Goal: Transaction & Acquisition: Book appointment/travel/reservation

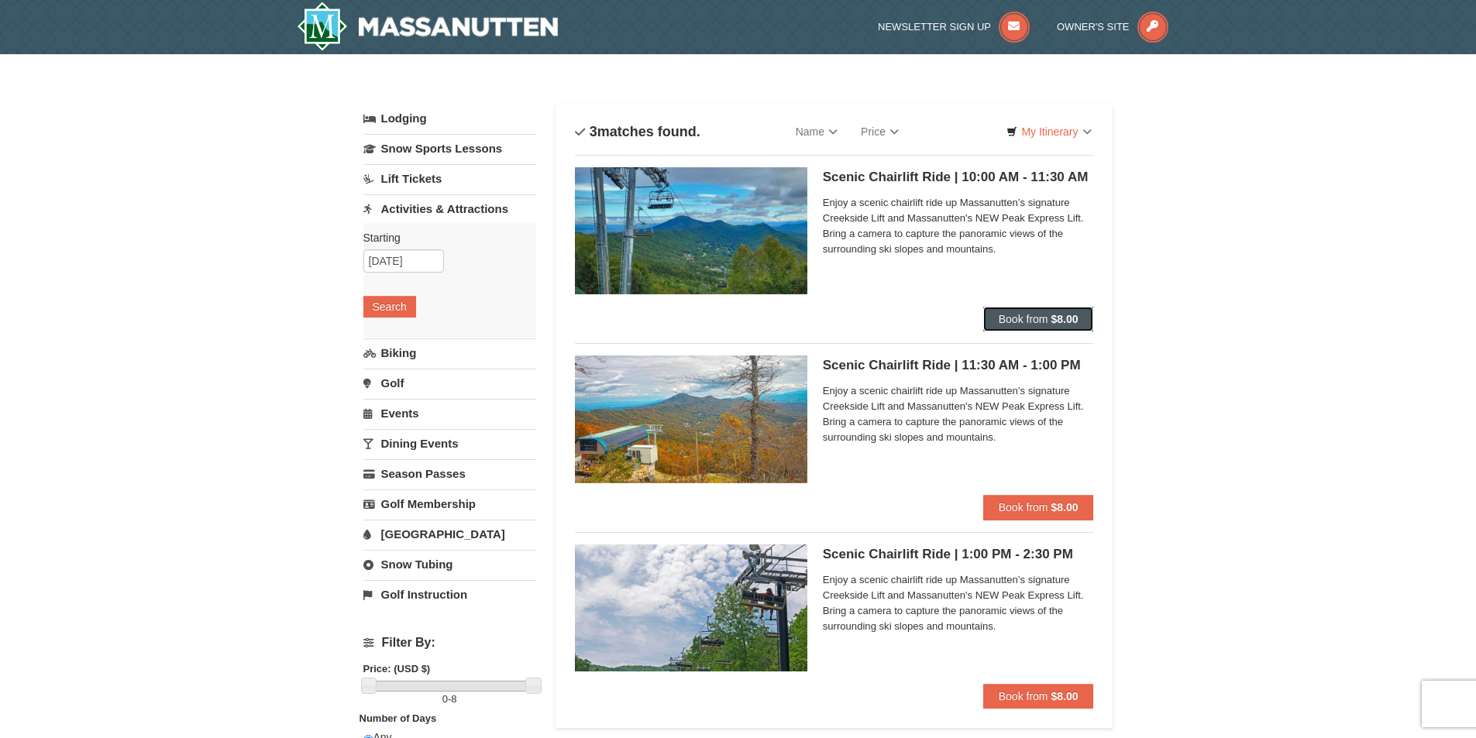
click at [1040, 321] on span "Book from" at bounding box center [1023, 319] width 50 height 12
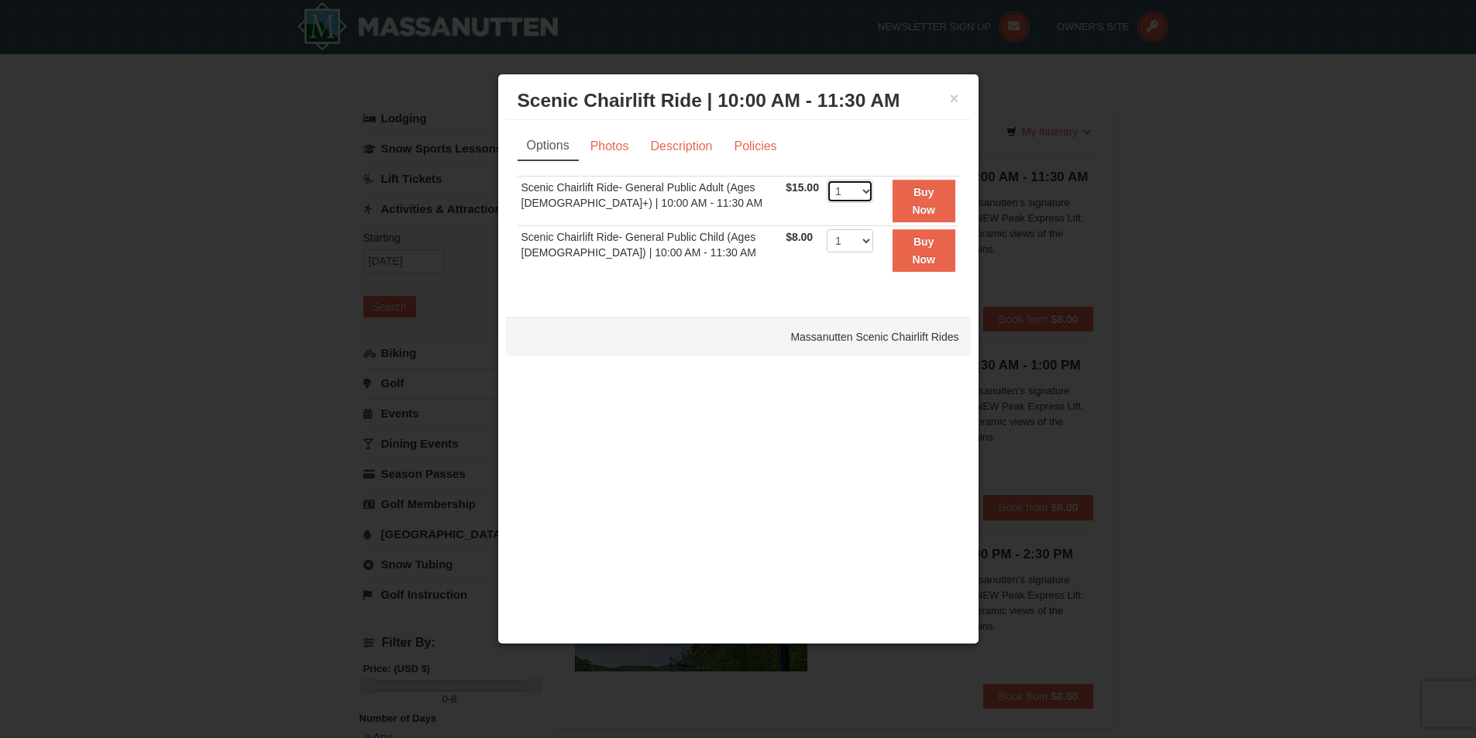
click at [858, 193] on select "1 2 3 4 5 6 7 8 9 10 11 12 13 14 15 16 17 18 19 20 21" at bounding box center [849, 191] width 46 height 23
click at [826, 180] on select "1 2 3 4 5 6 7 8 9 10 11 12 13 14 15 16 17 18 19 20 21" at bounding box center [849, 191] width 46 height 23
click at [857, 189] on select "1 2 3 4 5 6 7 8 9 10 11 12 13 14 15 16 17 18 19 20 21" at bounding box center [849, 191] width 46 height 23
select select "5"
click at [826, 180] on select "1 2 3 4 5 6 7 8 9 10 11 12 13 14 15 16 17 18 19 20 21" at bounding box center [849, 191] width 46 height 23
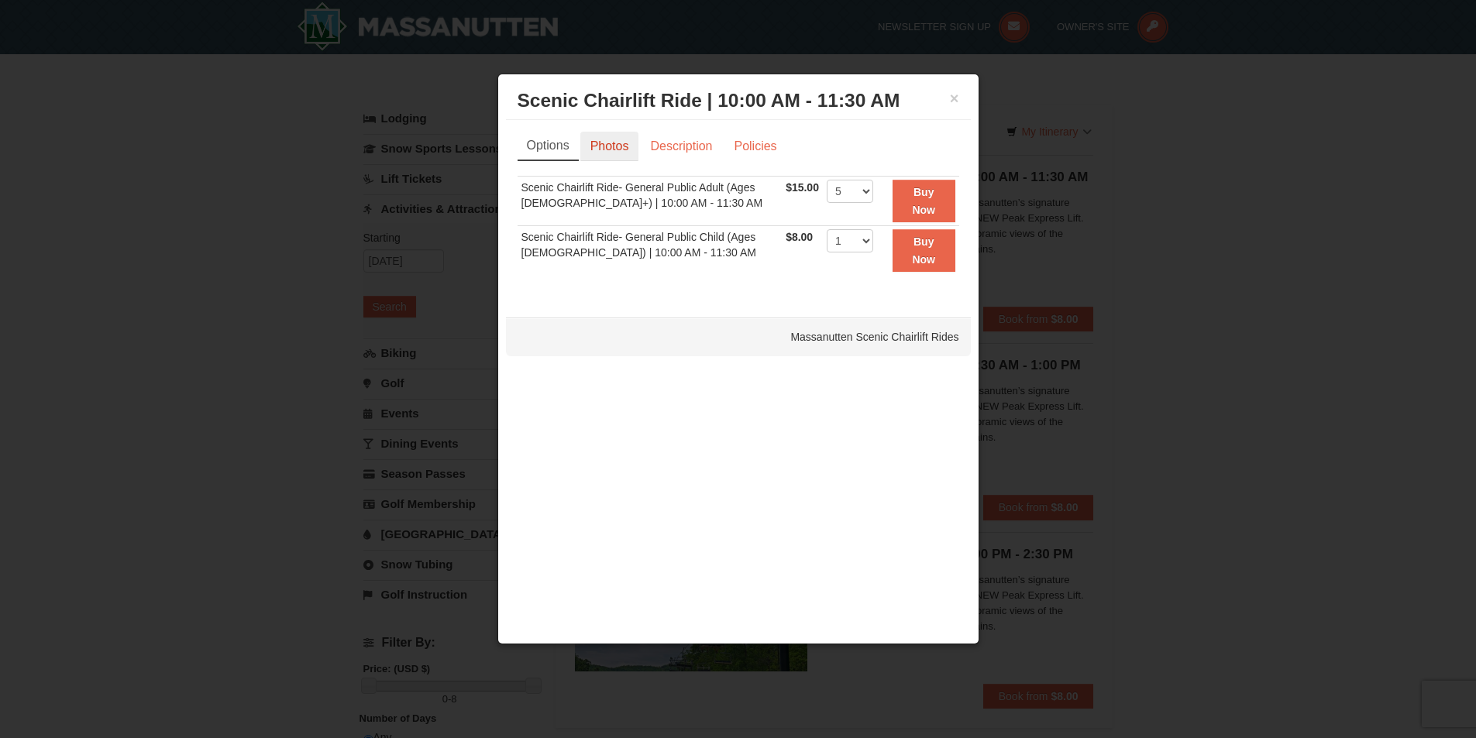
click at [596, 152] on link "Photos" at bounding box center [609, 146] width 59 height 29
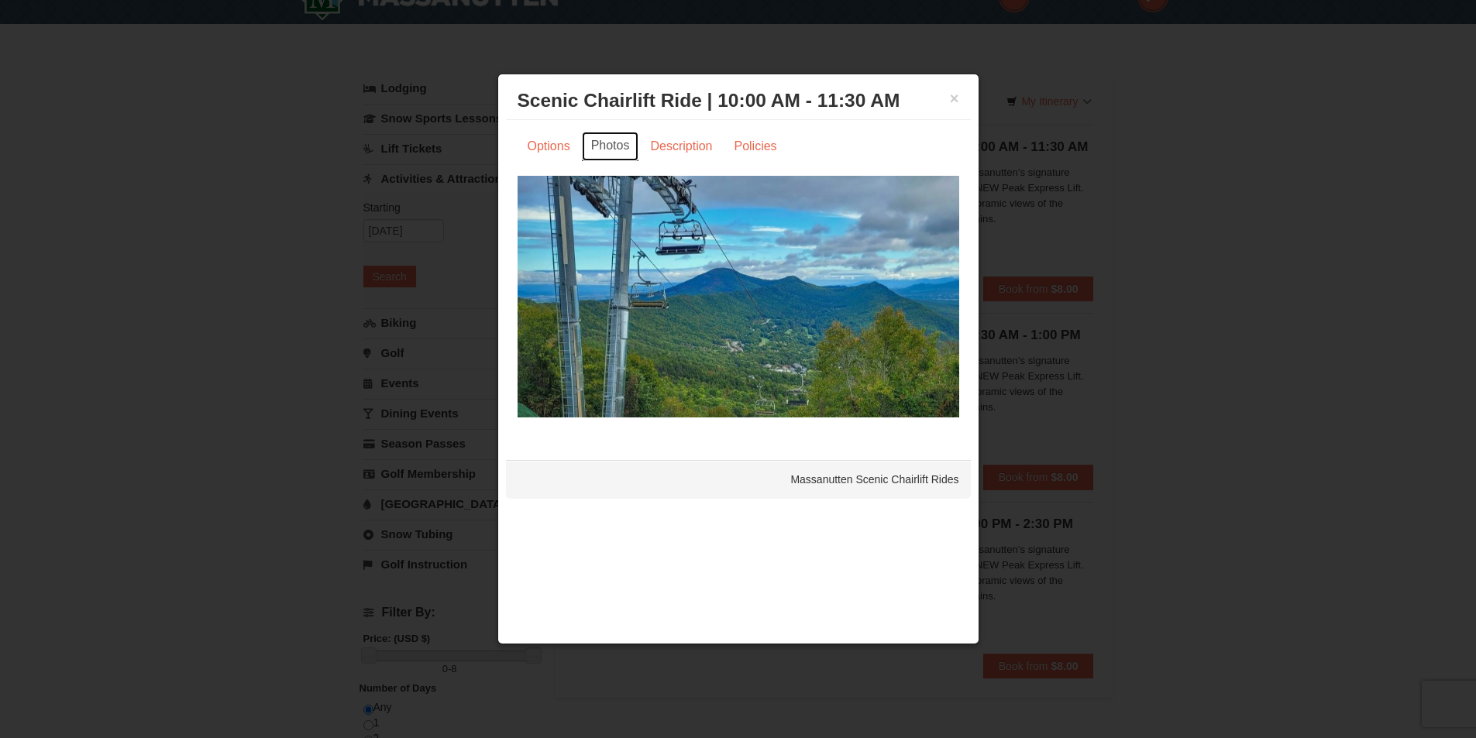
scroll to position [77, 0]
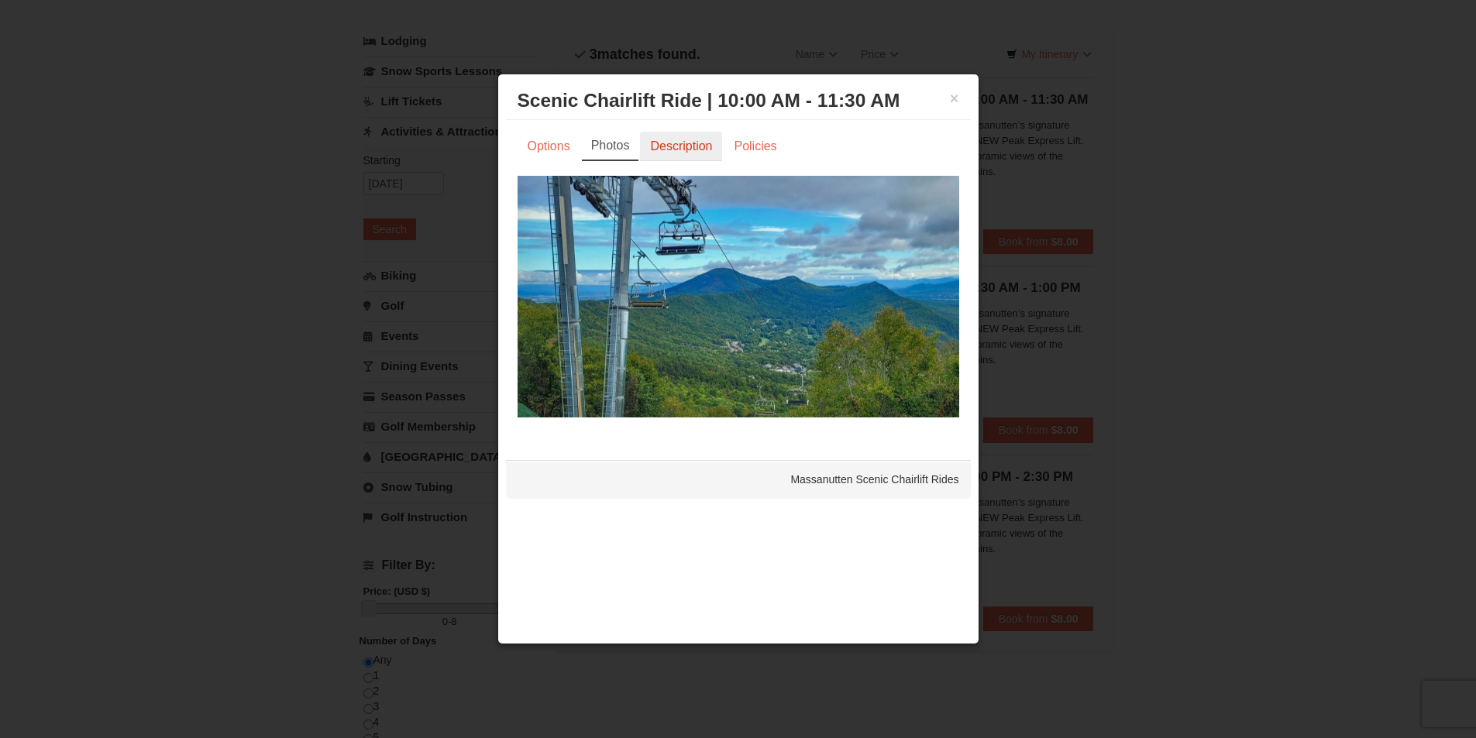
click at [679, 147] on link "Description" at bounding box center [681, 146] width 82 height 29
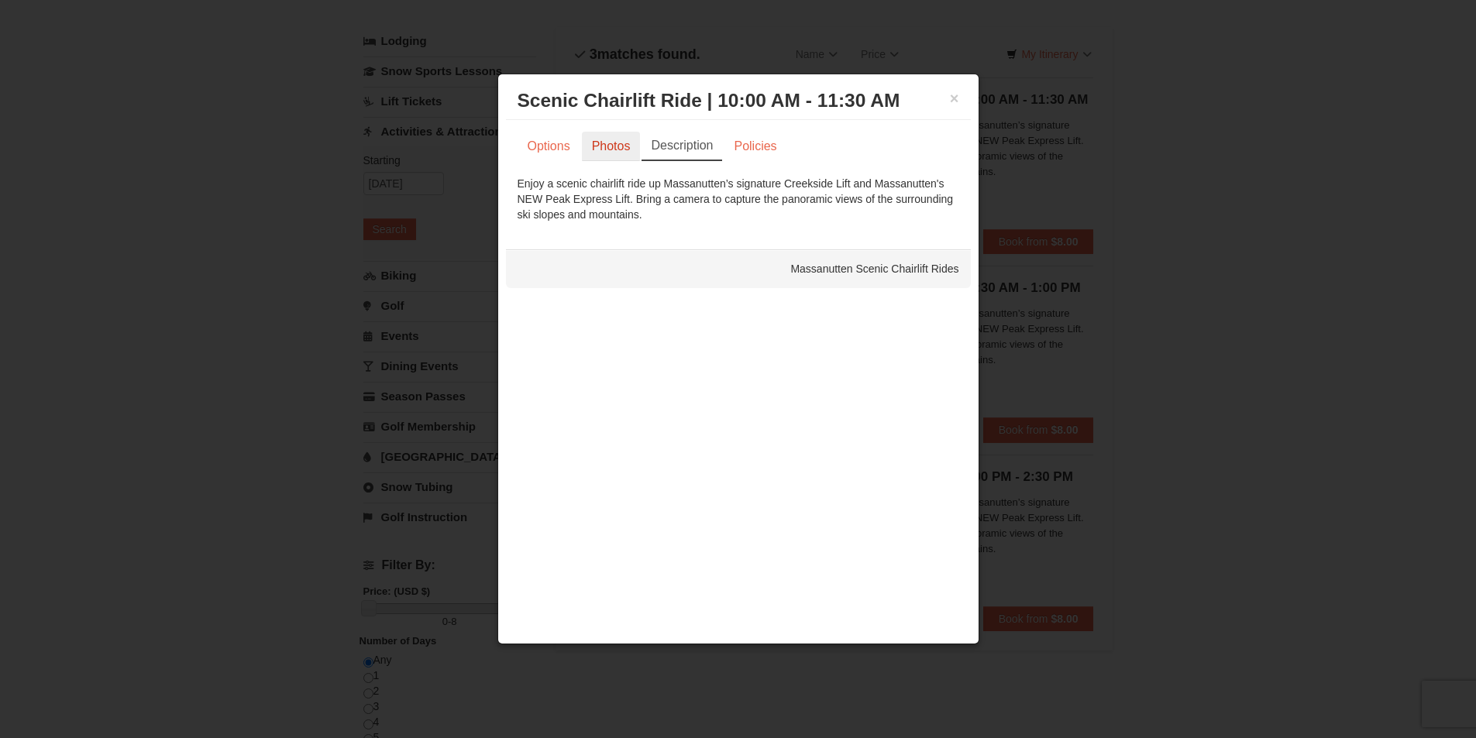
click at [615, 150] on link "Photos" at bounding box center [611, 146] width 59 height 29
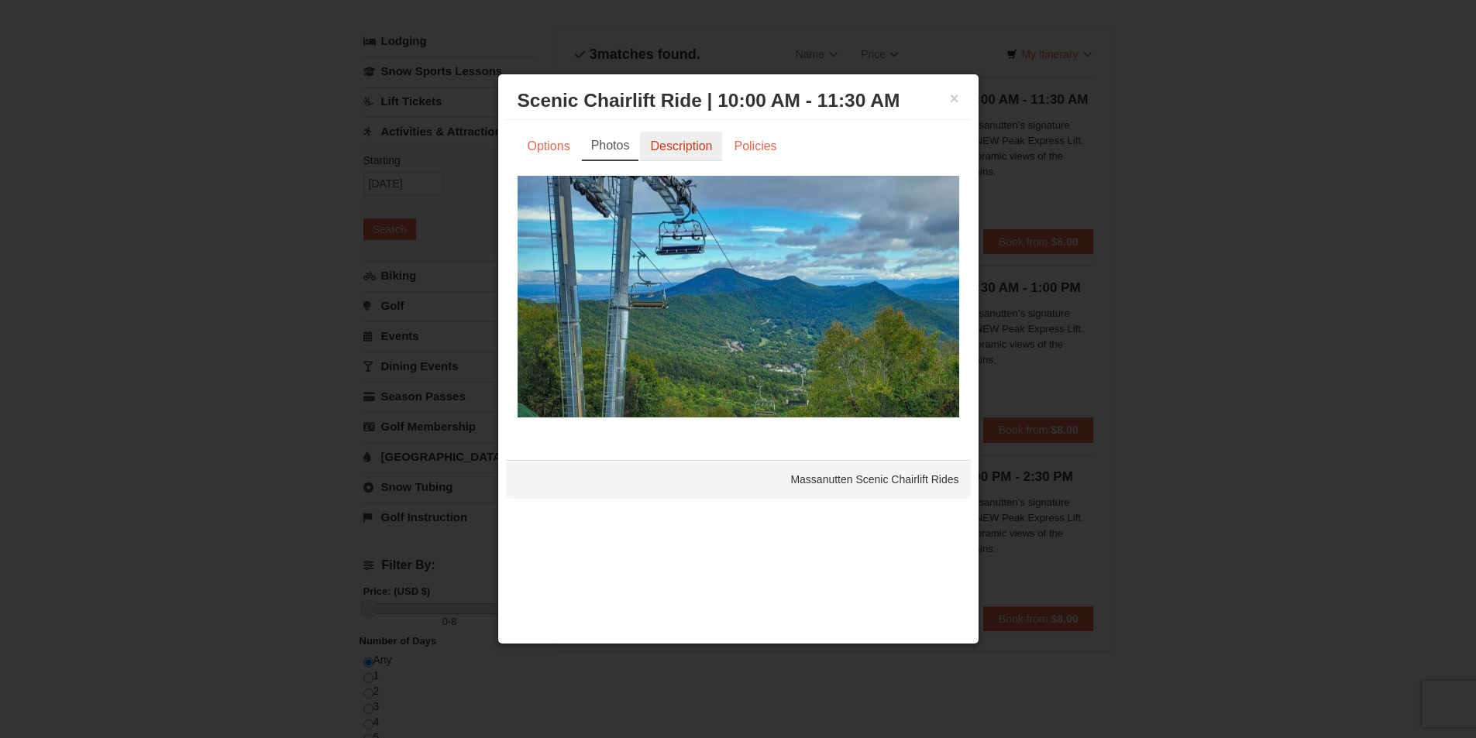
click at [677, 146] on link "Description" at bounding box center [681, 146] width 82 height 29
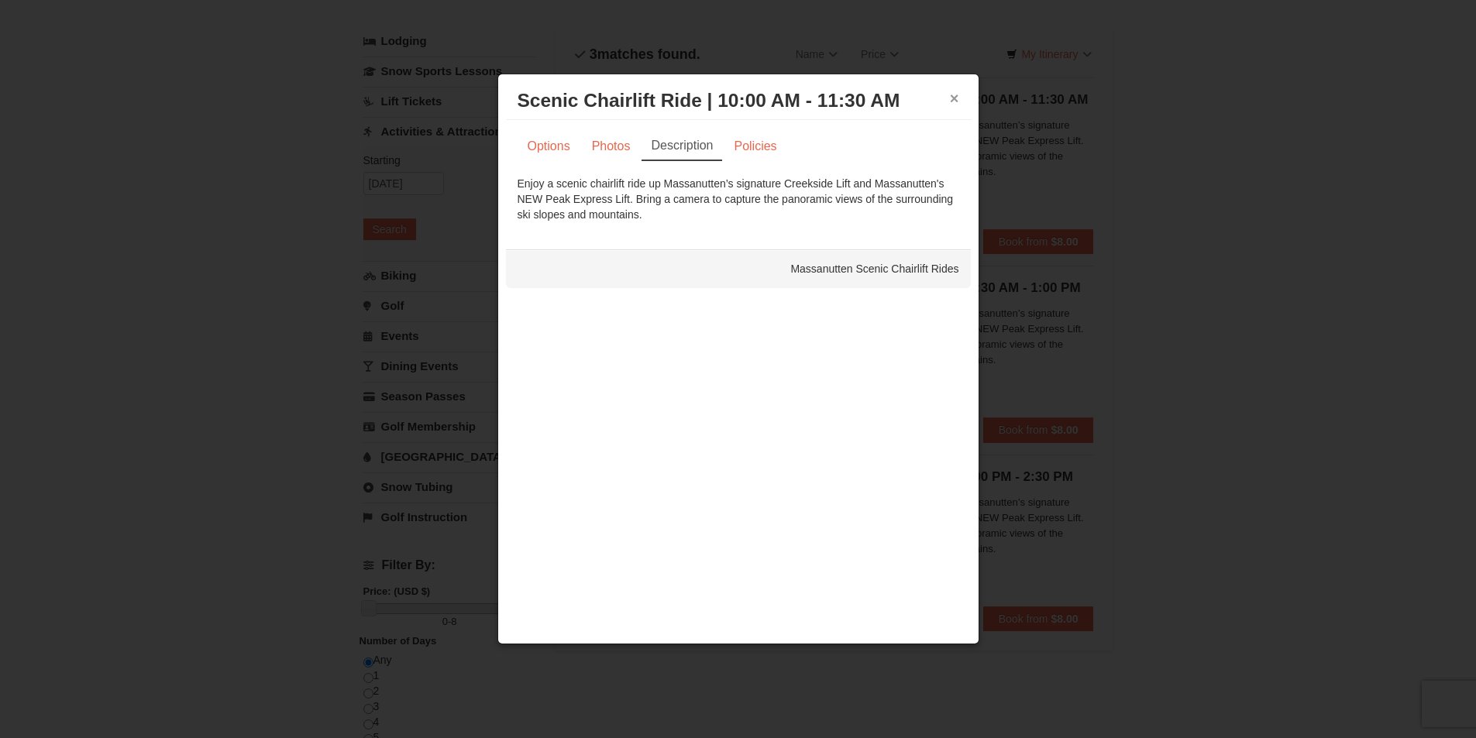
click at [953, 97] on button "×" at bounding box center [954, 98] width 9 height 15
